Goal: Information Seeking & Learning: Learn about a topic

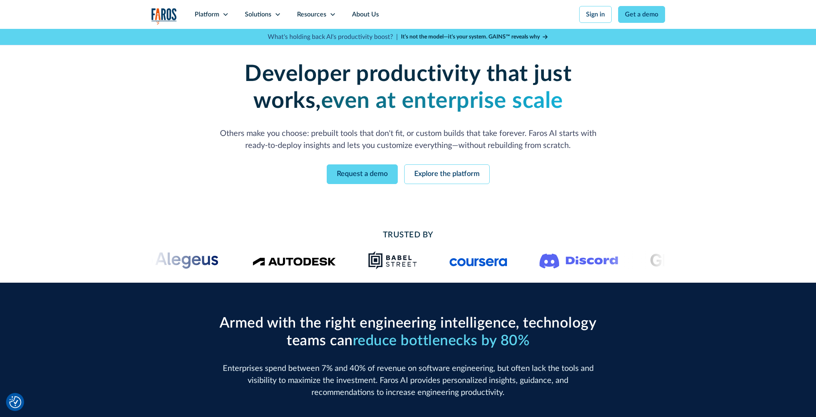
click at [279, 16] on icon at bounding box center [277, 14] width 6 height 6
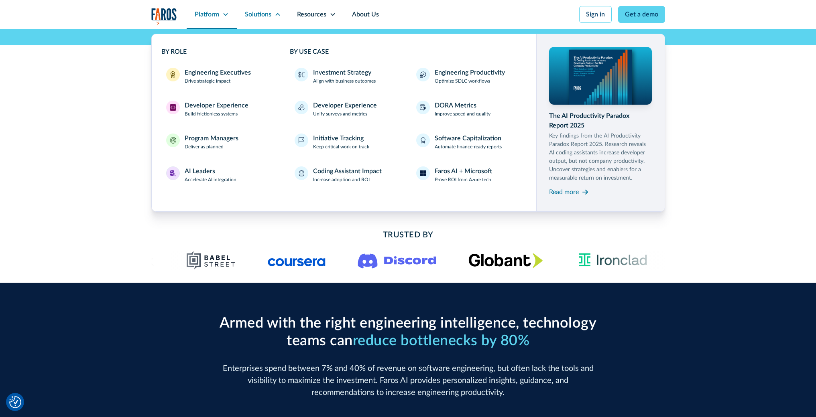
click at [224, 15] on icon at bounding box center [225, 14] width 6 height 6
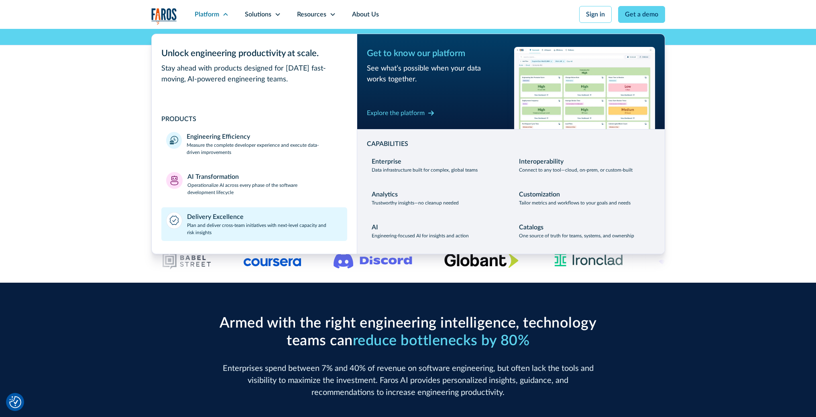
click at [226, 220] on div "Delivery Excellence" at bounding box center [215, 217] width 57 height 10
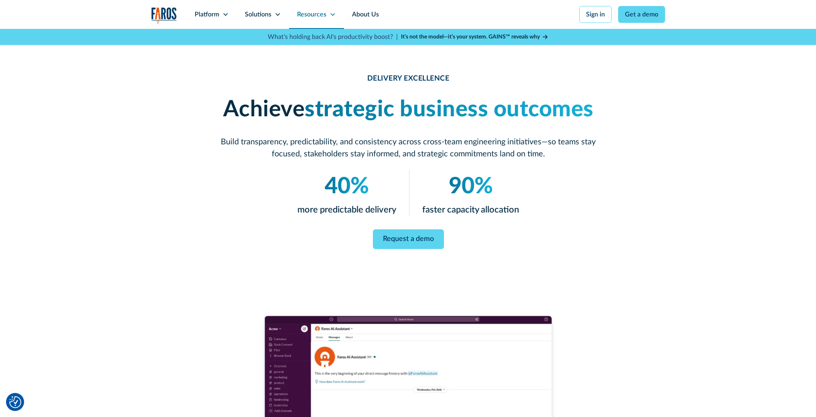
click at [332, 14] on icon at bounding box center [332, 14] width 6 height 6
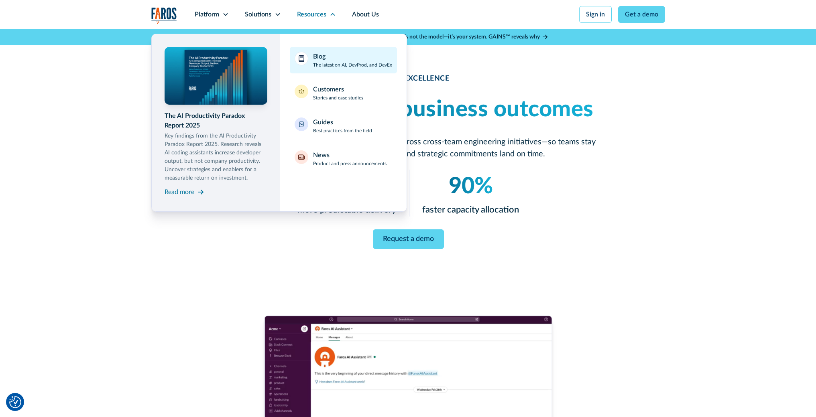
click at [339, 63] on p "The latest on AI, DevProd, and DevEx" at bounding box center [352, 64] width 79 height 7
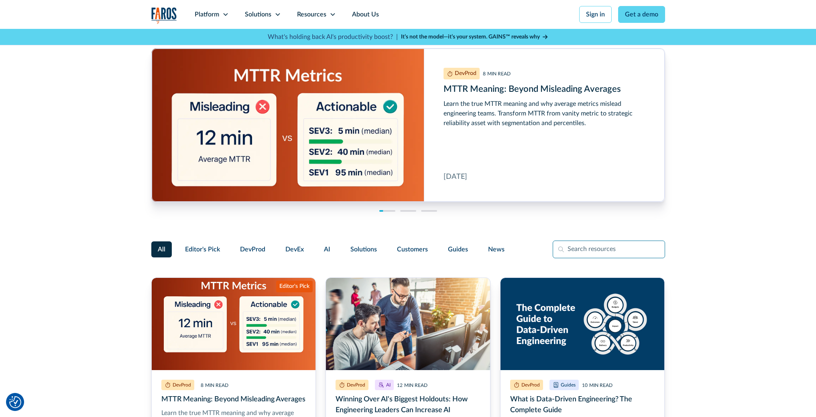
click at [591, 246] on input "Filter Form" at bounding box center [609, 250] width 112 height 18
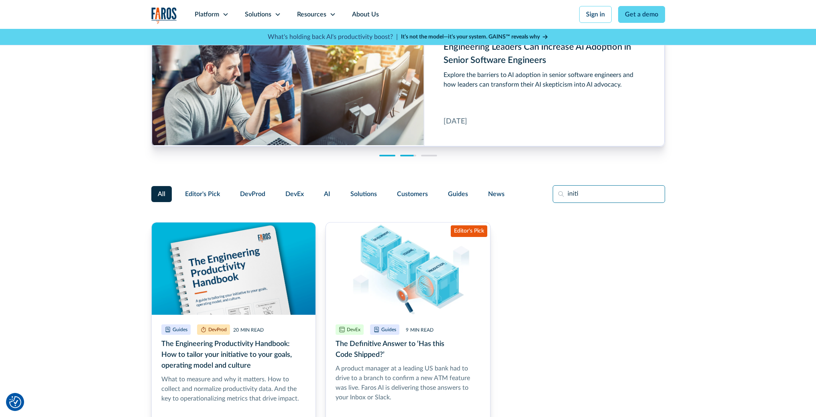
scroll to position [57, 0]
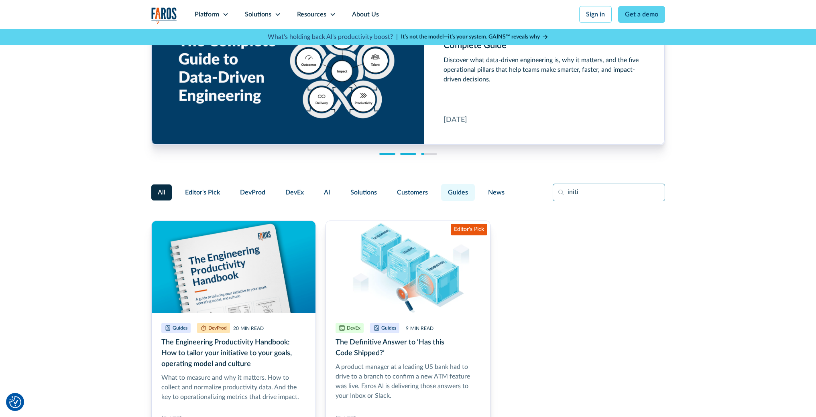
type input "initi"
click at [459, 194] on span "Guides" at bounding box center [458, 193] width 20 height 10
click at [440, 189] on input "Guides" at bounding box center [440, 189] width 0 height 0
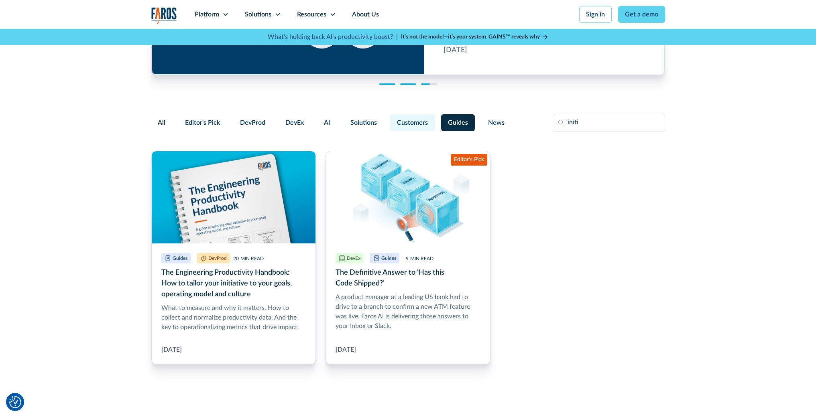
scroll to position [38, 0]
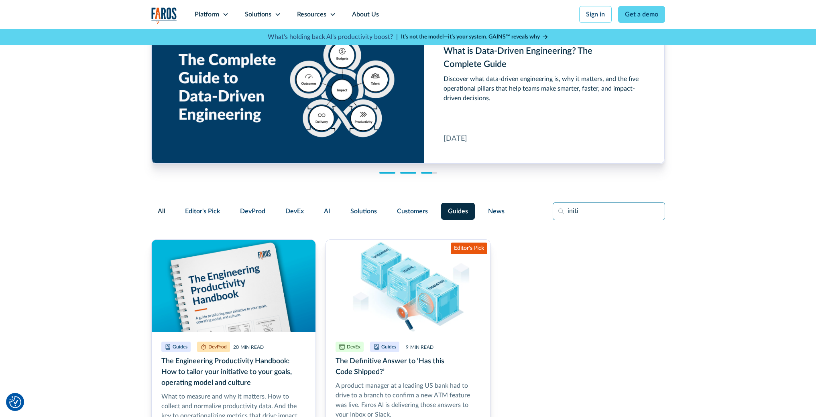
drag, startPoint x: 586, startPoint y: 215, endPoint x: 539, endPoint y: 213, distance: 46.2
click at [540, 213] on div "All Editor's Pick DevProd DevEx AI Solutions Customers Guides News initi" at bounding box center [408, 212] width 514 height 18
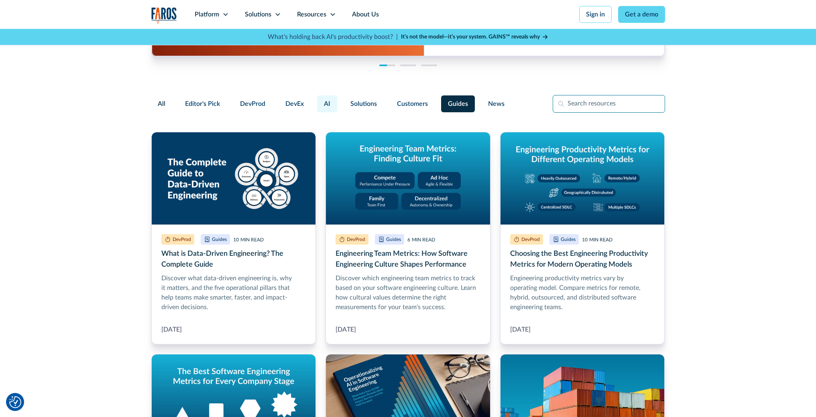
scroll to position [145, 0]
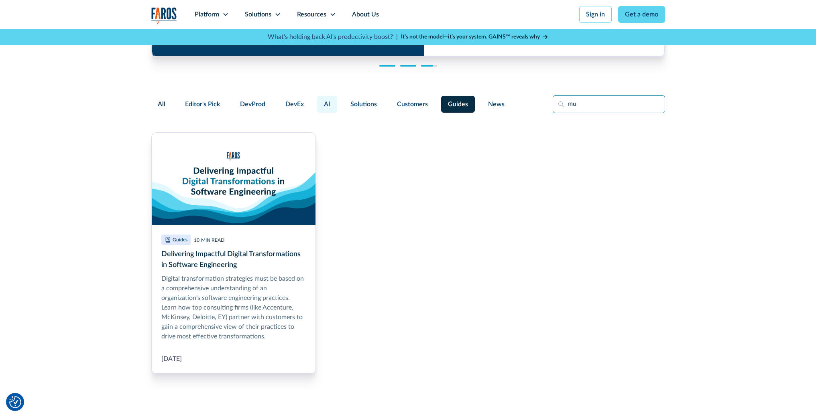
type input "m"
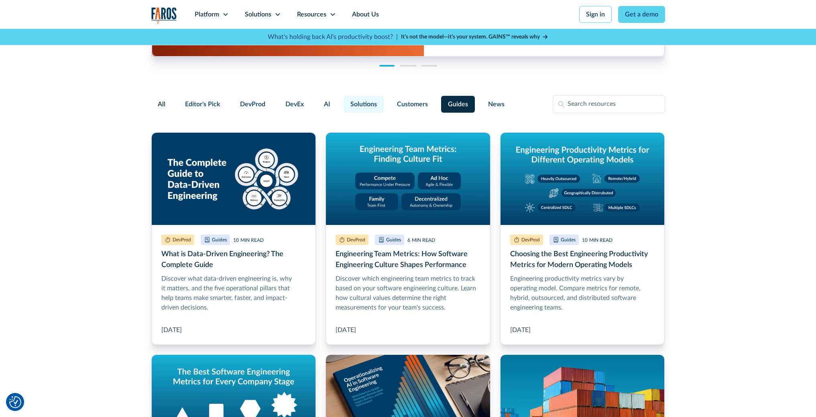
click at [351, 104] on span "Solutions" at bounding box center [363, 105] width 26 height 10
click at [342, 101] on input "Solutions" at bounding box center [342, 101] width 0 height 0
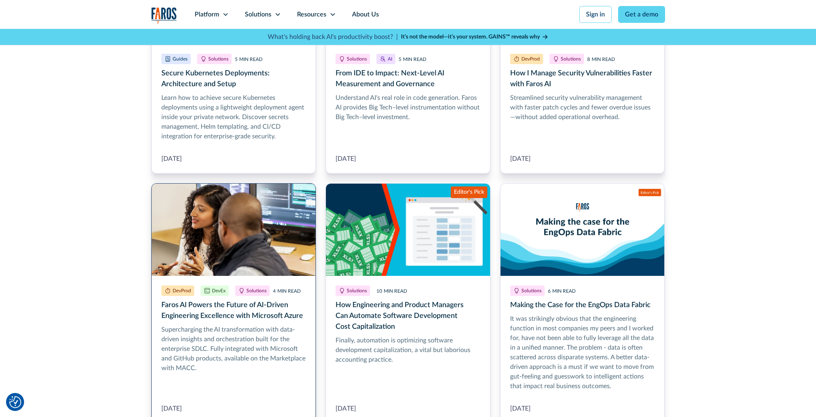
scroll to position [169, 0]
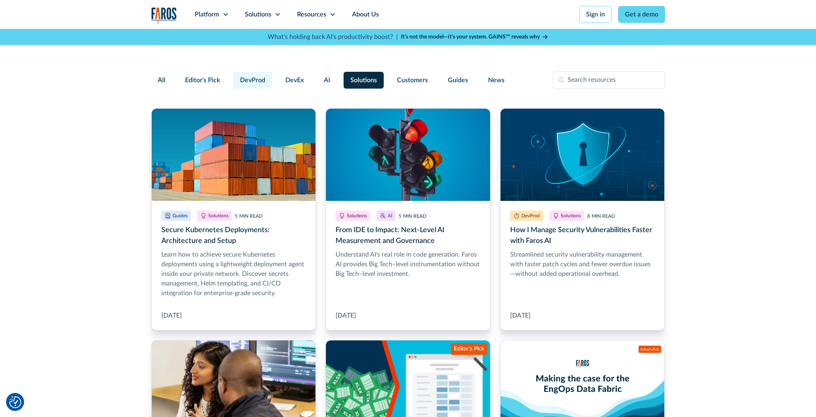
click at [238, 75] on label "DevProd" at bounding box center [252, 80] width 39 height 17
click at [232, 77] on input "DevProd" at bounding box center [232, 77] width 0 height 0
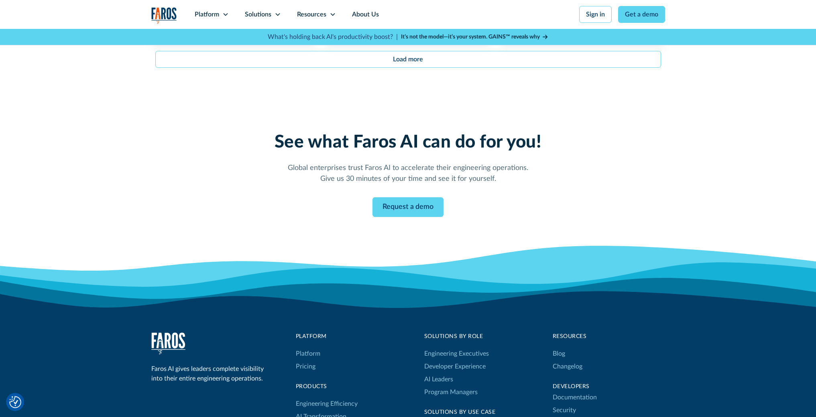
scroll to position [1009, 0]
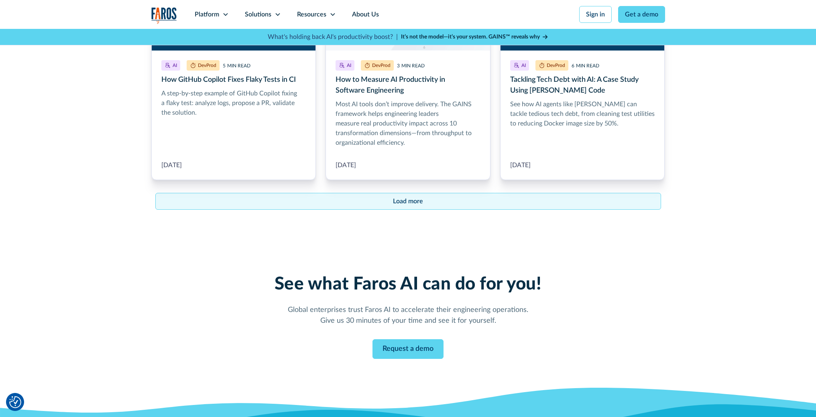
click at [403, 197] on div "Load more" at bounding box center [408, 202] width 30 height 10
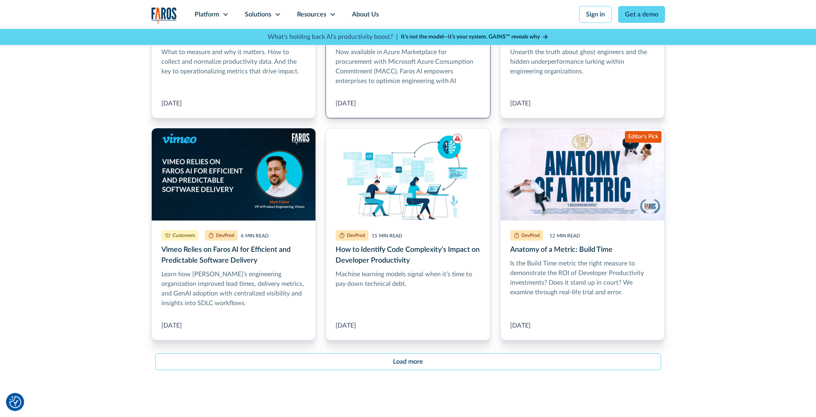
scroll to position [1918, 0]
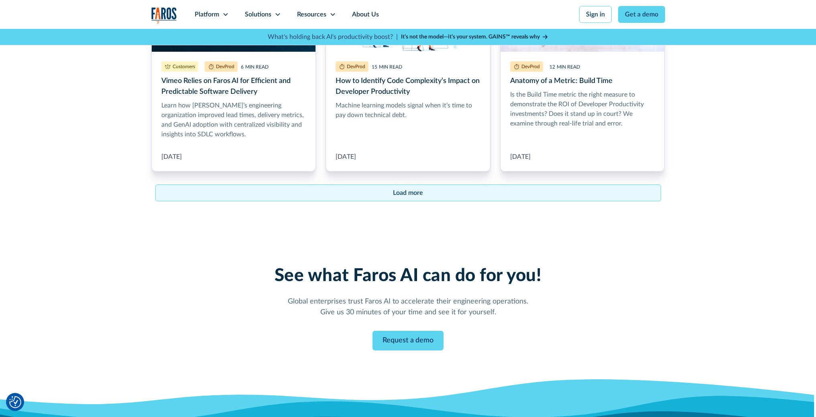
click at [365, 185] on link "Load more" at bounding box center [408, 193] width 506 height 17
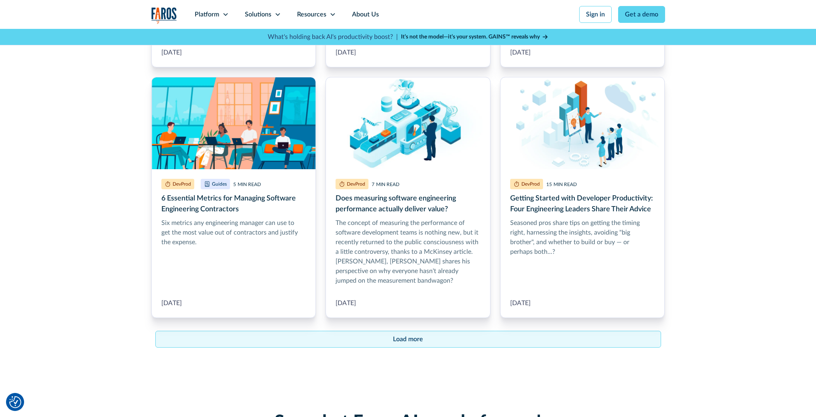
scroll to position [2721, 0]
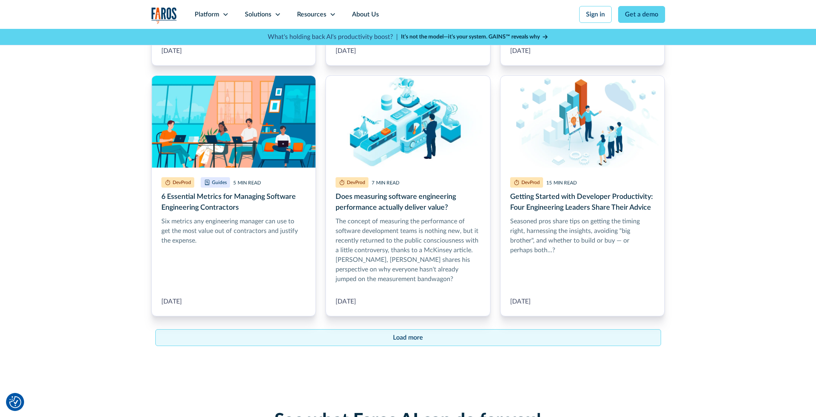
click at [403, 333] on div "Load more" at bounding box center [408, 338] width 30 height 10
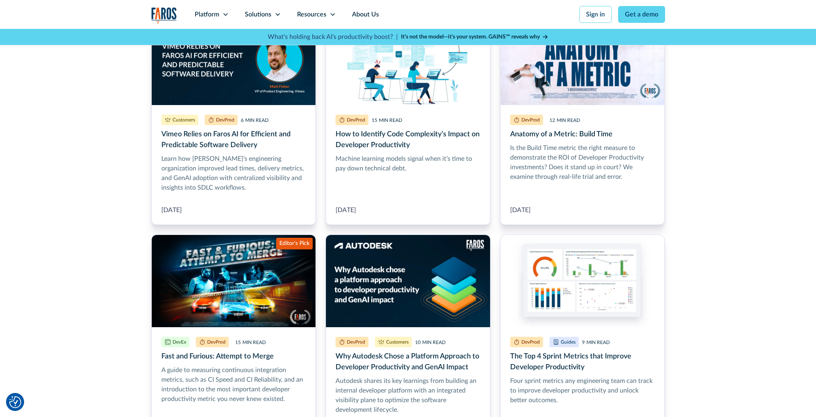
scroll to position [1599, 0]
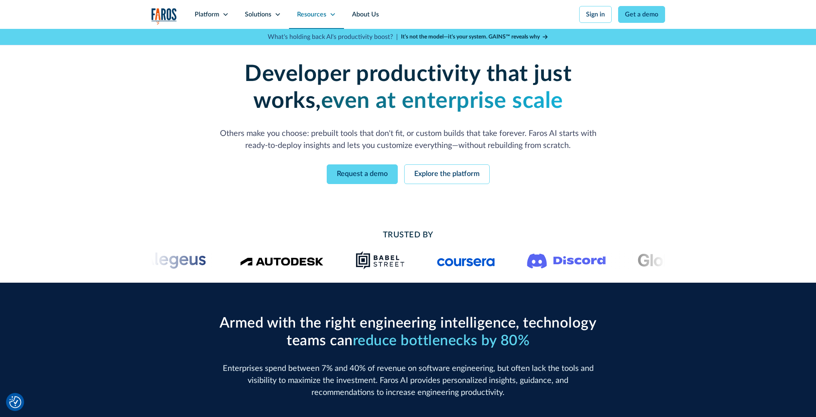
click at [332, 14] on icon at bounding box center [332, 14] width 6 height 6
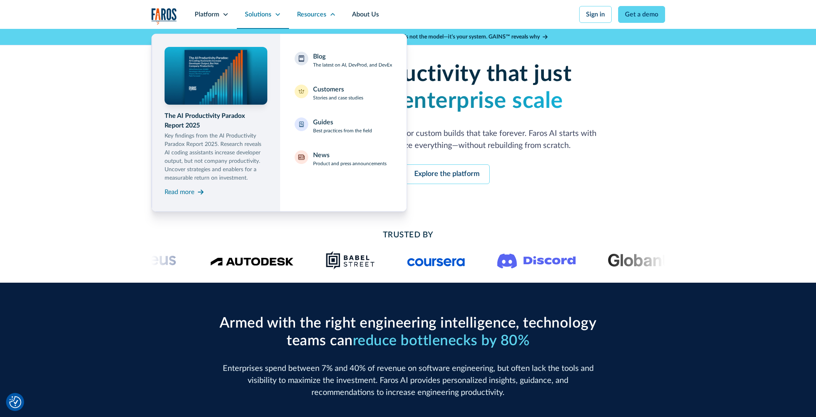
click at [270, 12] on div "Solutions" at bounding box center [258, 15] width 26 height 10
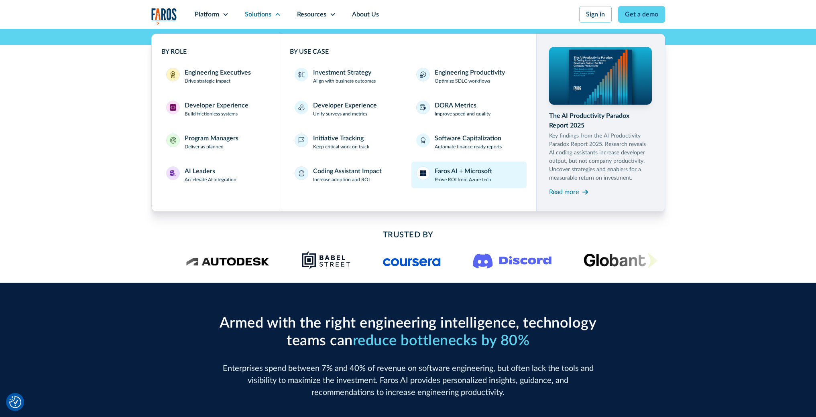
click at [460, 175] on div "Faros AI + Microsoft" at bounding box center [463, 172] width 57 height 10
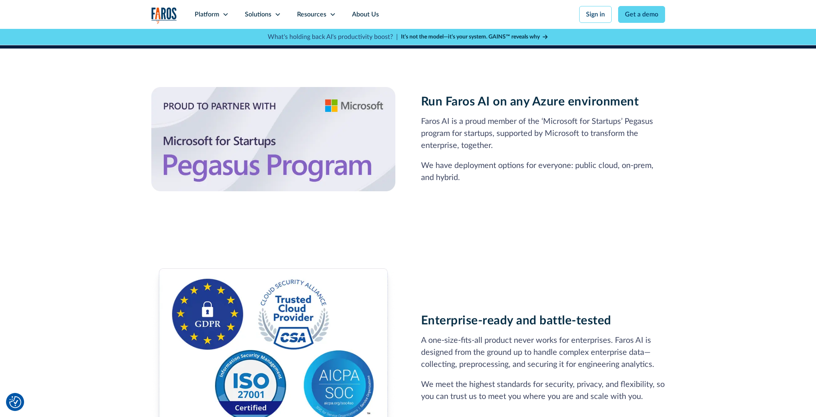
scroll to position [371, 0]
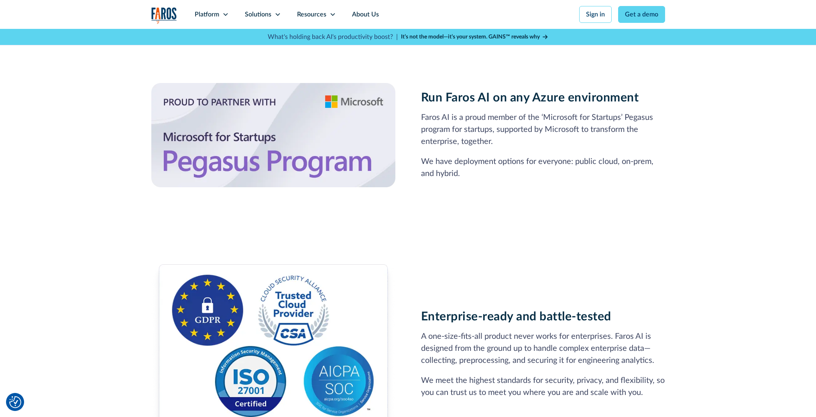
click at [98, 139] on div "Run Faros AI on any Azure environment Faros AI is a proud member of the ‘Micros…" at bounding box center [408, 135] width 816 height 181
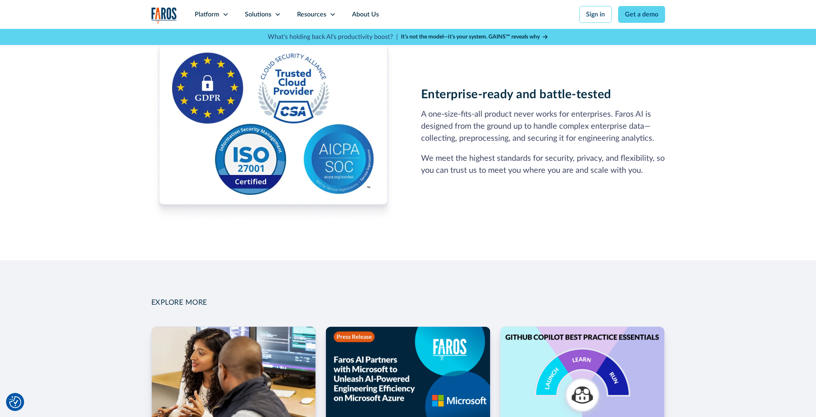
scroll to position [847, 0]
